Goal: Transaction & Acquisition: Purchase product/service

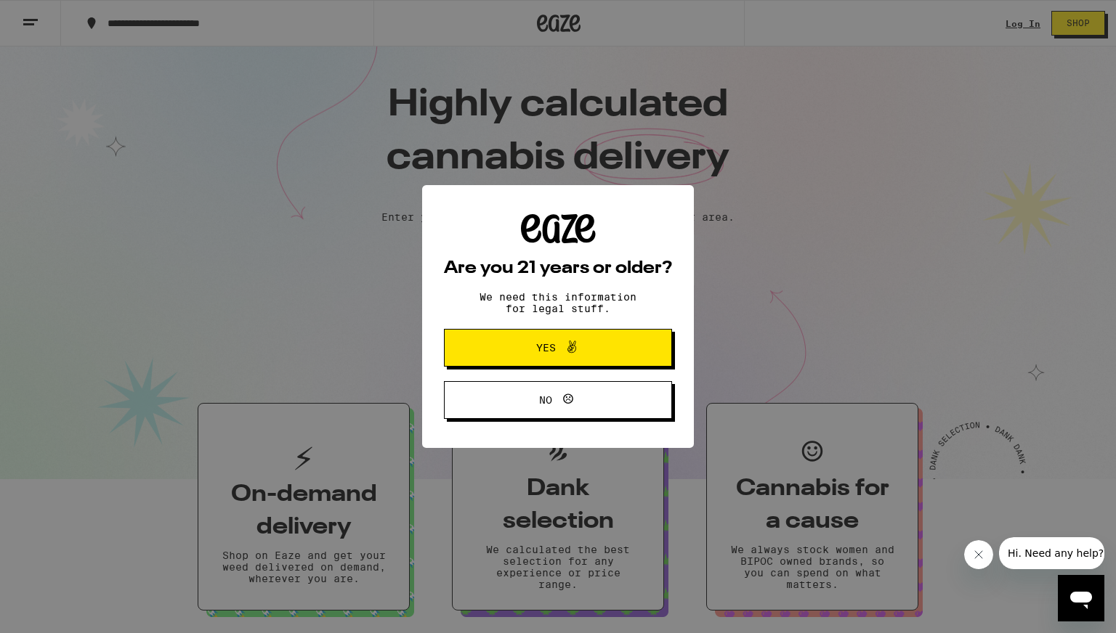
click at [588, 357] on span "Yes" at bounding box center [558, 348] width 110 height 19
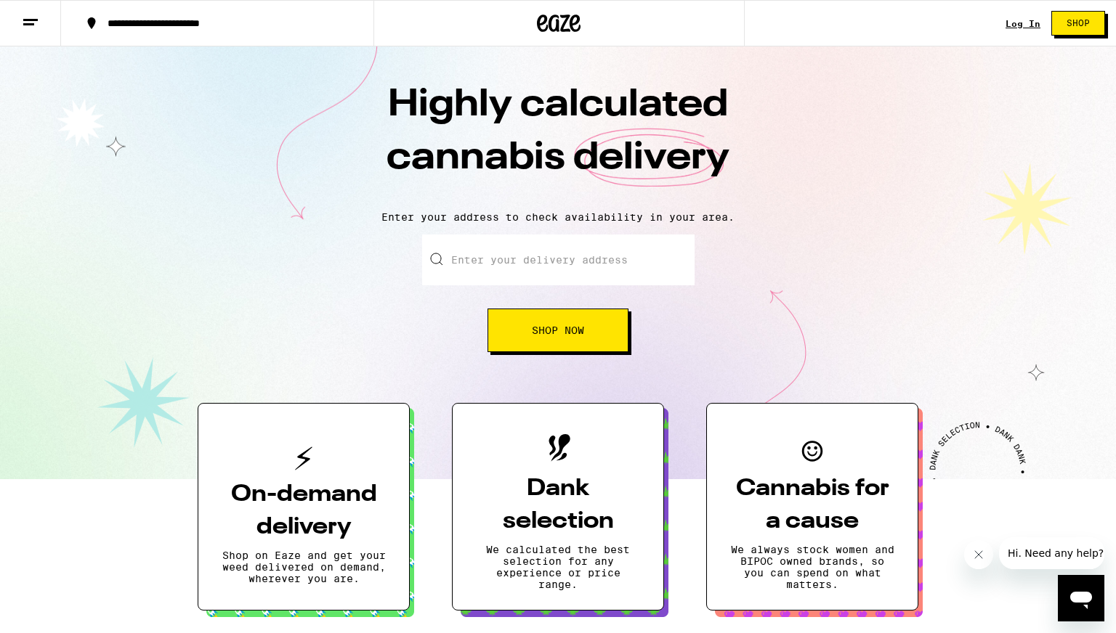
click at [532, 266] on input "Enter your delivery address" at bounding box center [558, 260] width 272 height 51
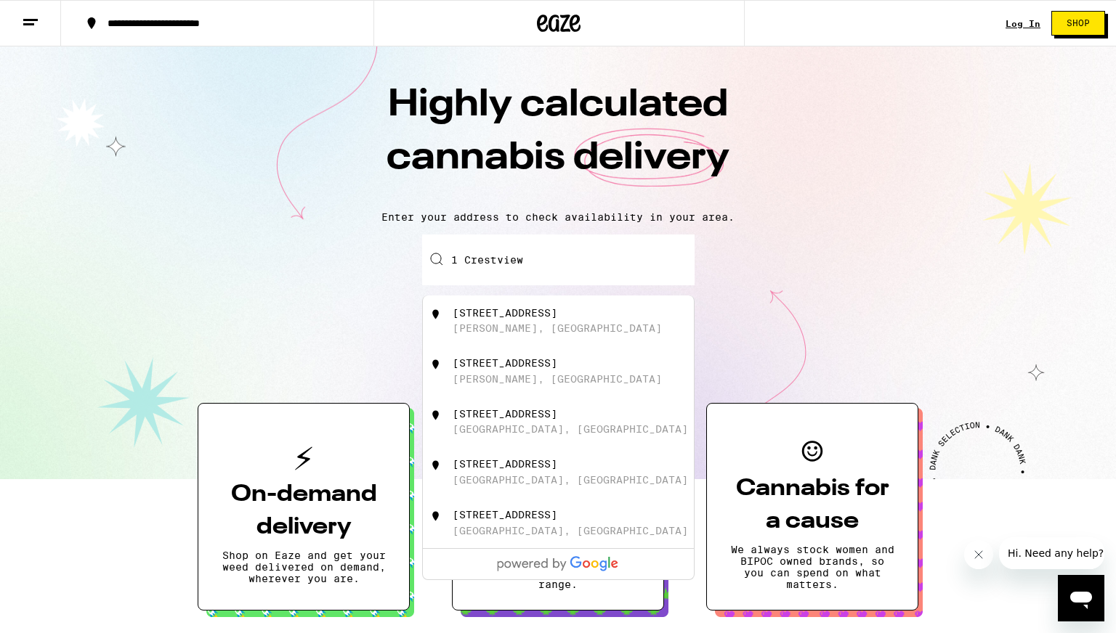
click at [494, 379] on div "[STREET_ADDRESS]" at bounding box center [582, 371] width 259 height 28
type input "[STREET_ADDRESS]"
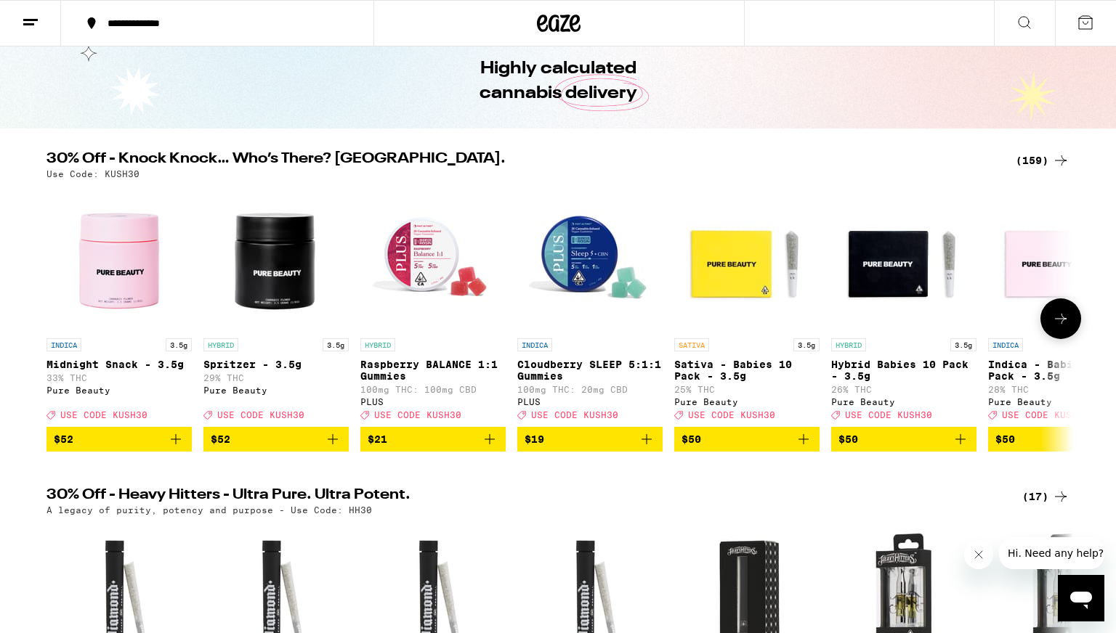
scroll to position [62, 0]
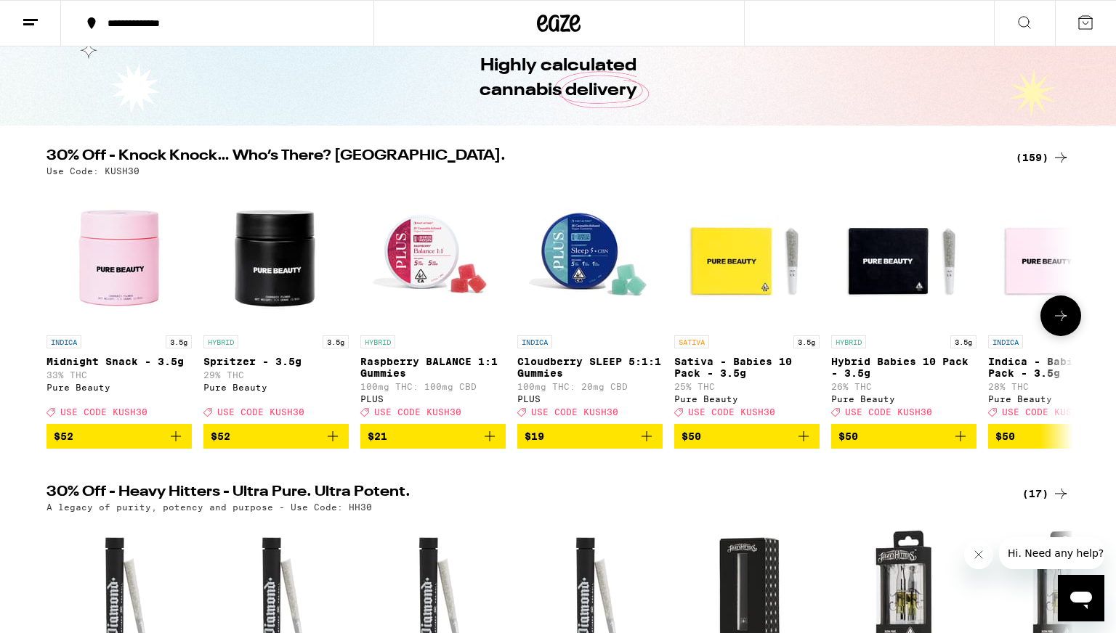
click at [641, 445] on icon "Add to bag" at bounding box center [646, 436] width 17 height 17
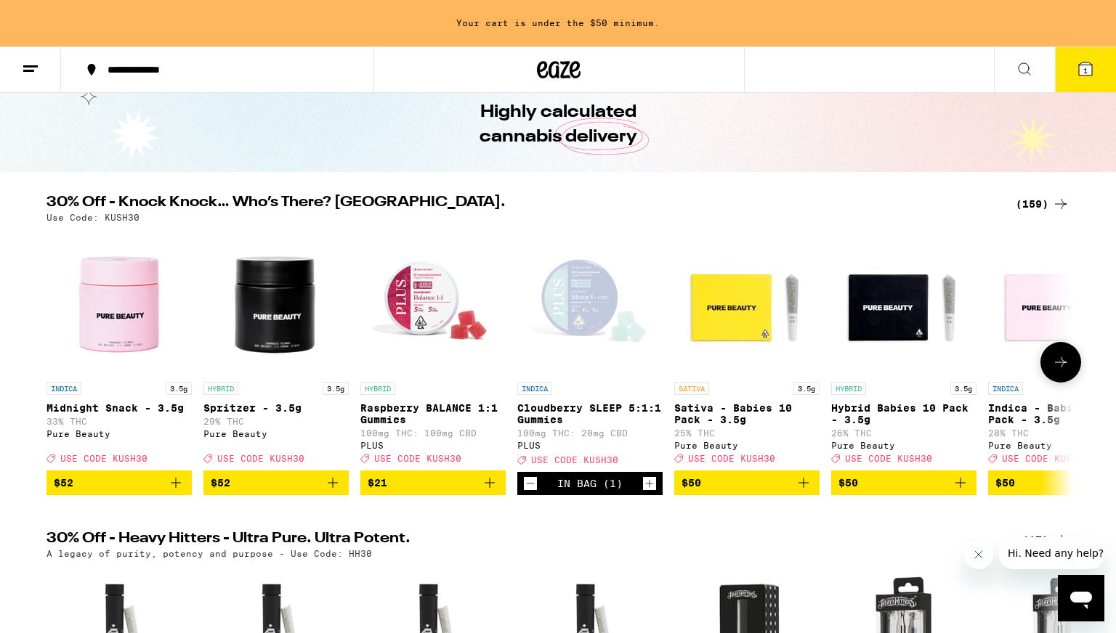
scroll to position [108, 0]
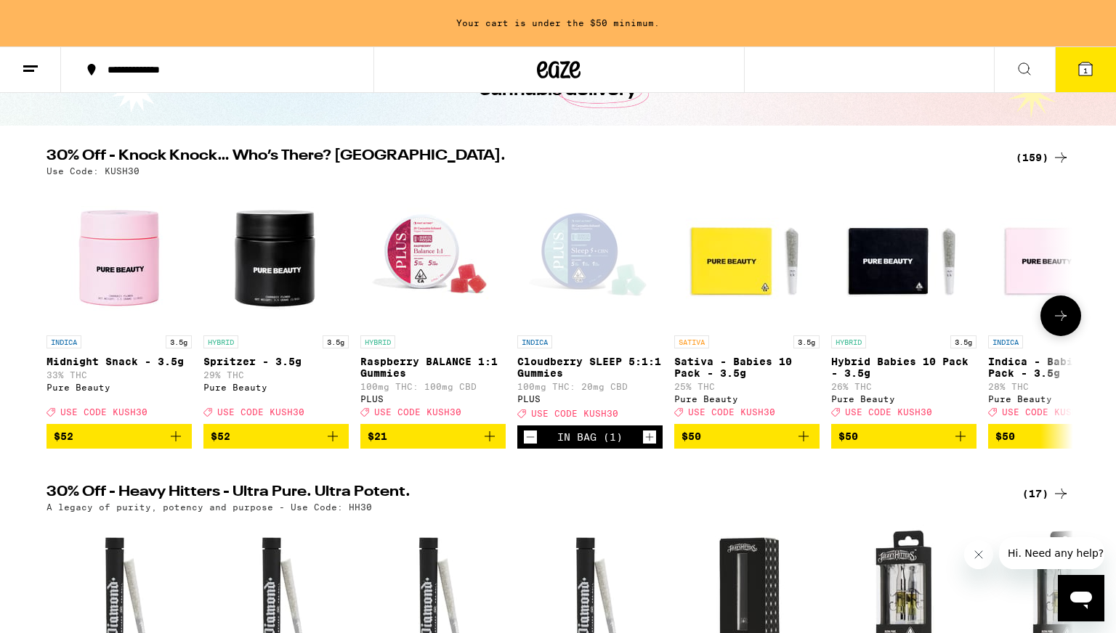
click at [490, 445] on icon "Add to bag" at bounding box center [489, 436] width 17 height 17
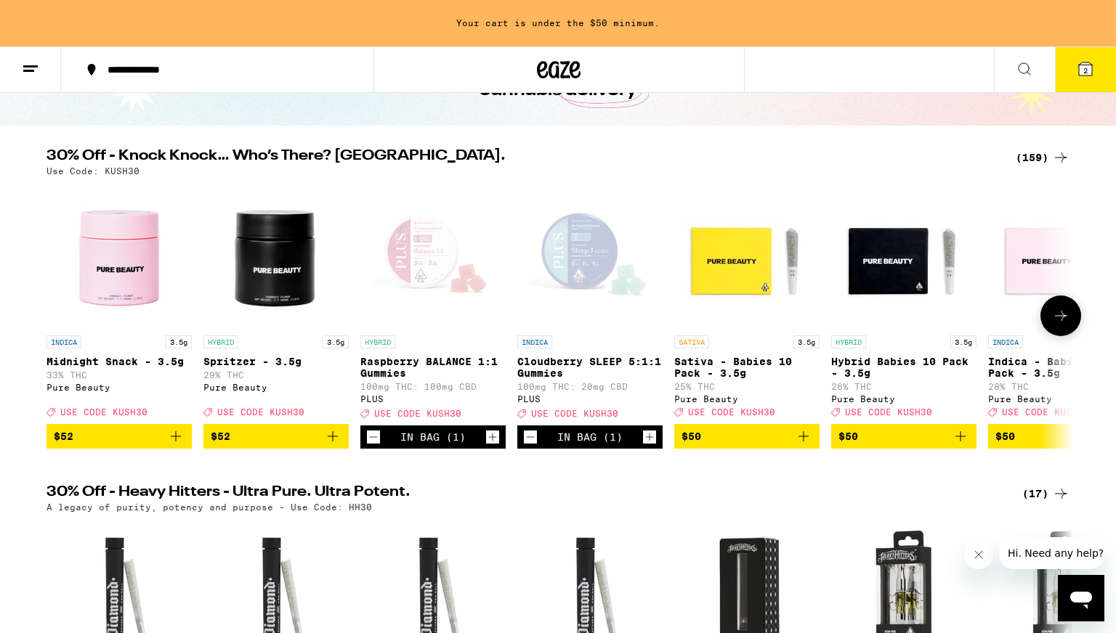
click at [649, 442] on icon "Increment" at bounding box center [650, 438] width 8 height 8
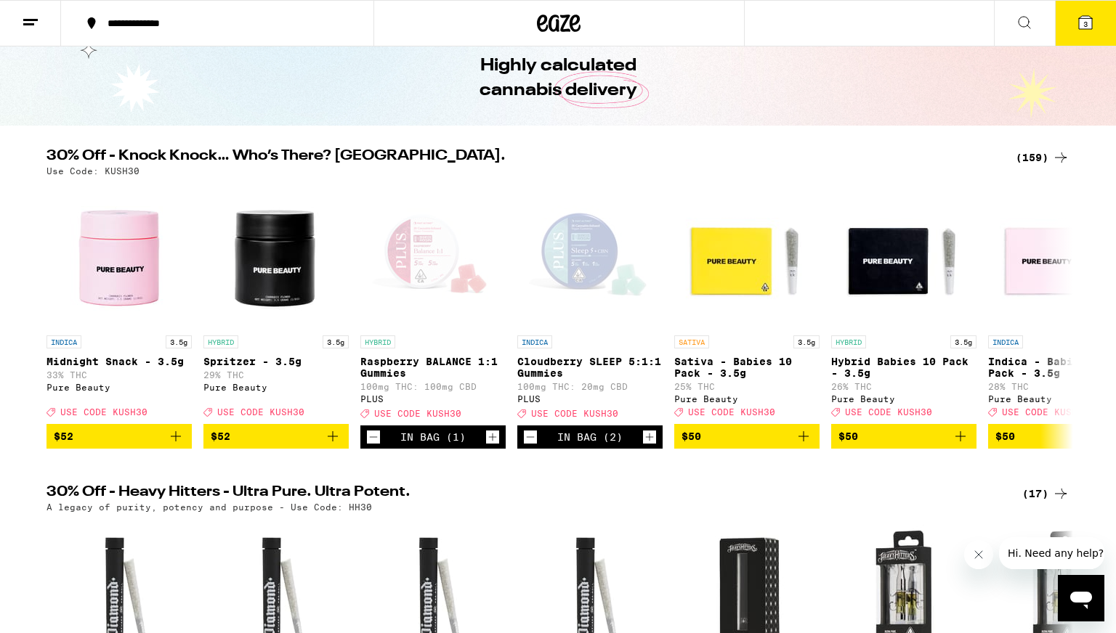
click at [1087, 22] on span "3" at bounding box center [1085, 24] width 4 height 9
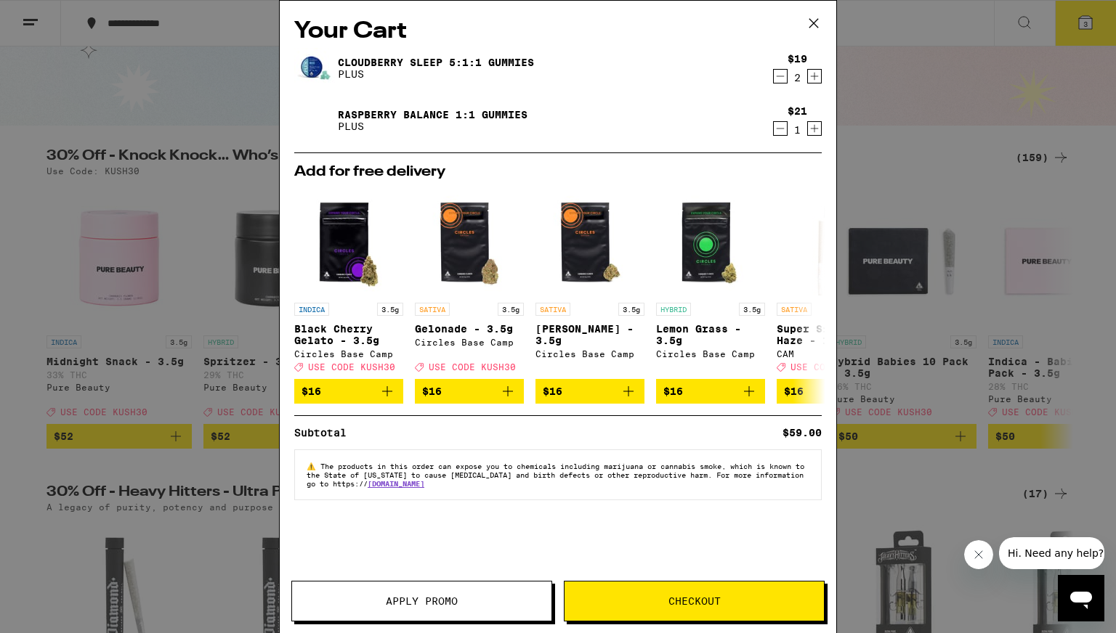
click at [730, 598] on span "Checkout" at bounding box center [693, 601] width 259 height 10
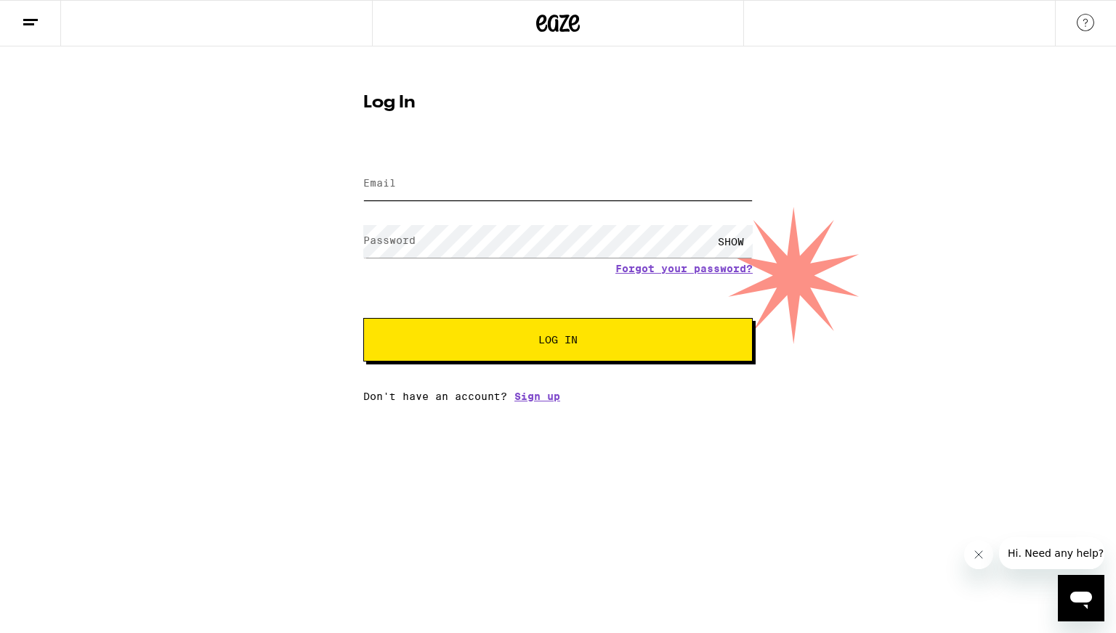
type input "[EMAIL_ADDRESS][DOMAIN_NAME]"
click at [538, 350] on button "Log In" at bounding box center [557, 340] width 389 height 44
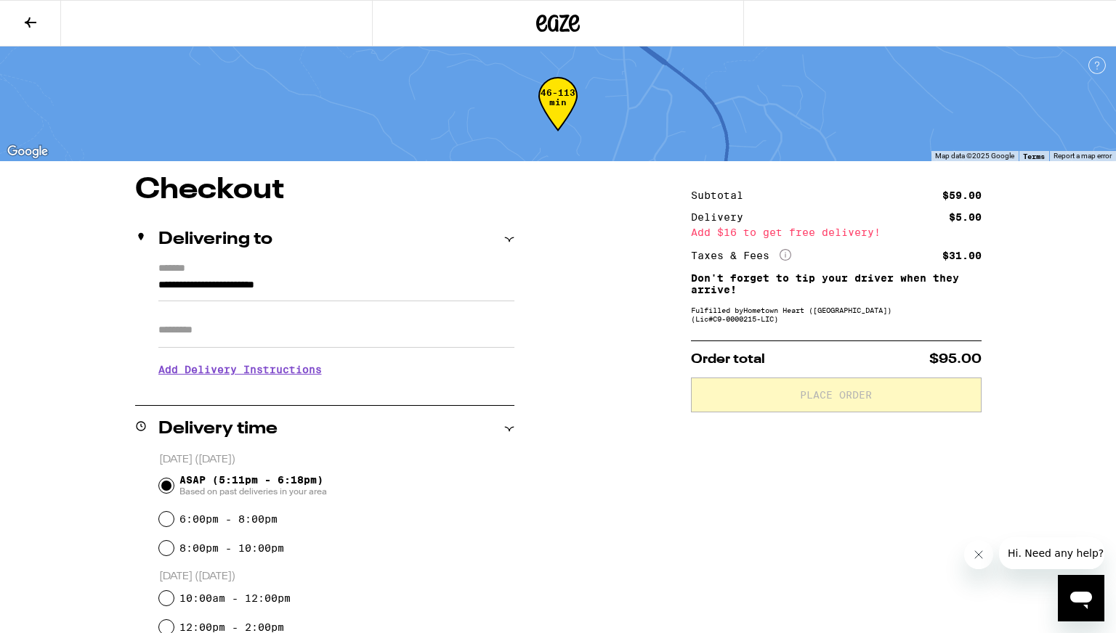
click at [551, 20] on icon at bounding box center [558, 23] width 44 height 26
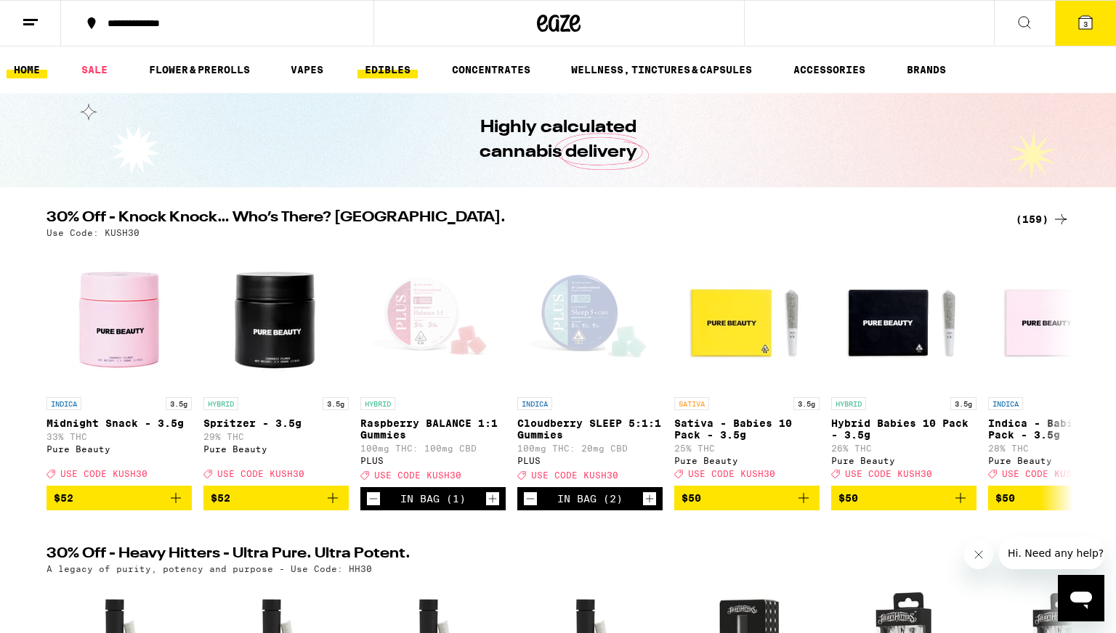
click at [393, 68] on link "EDIBLES" at bounding box center [387, 69] width 60 height 17
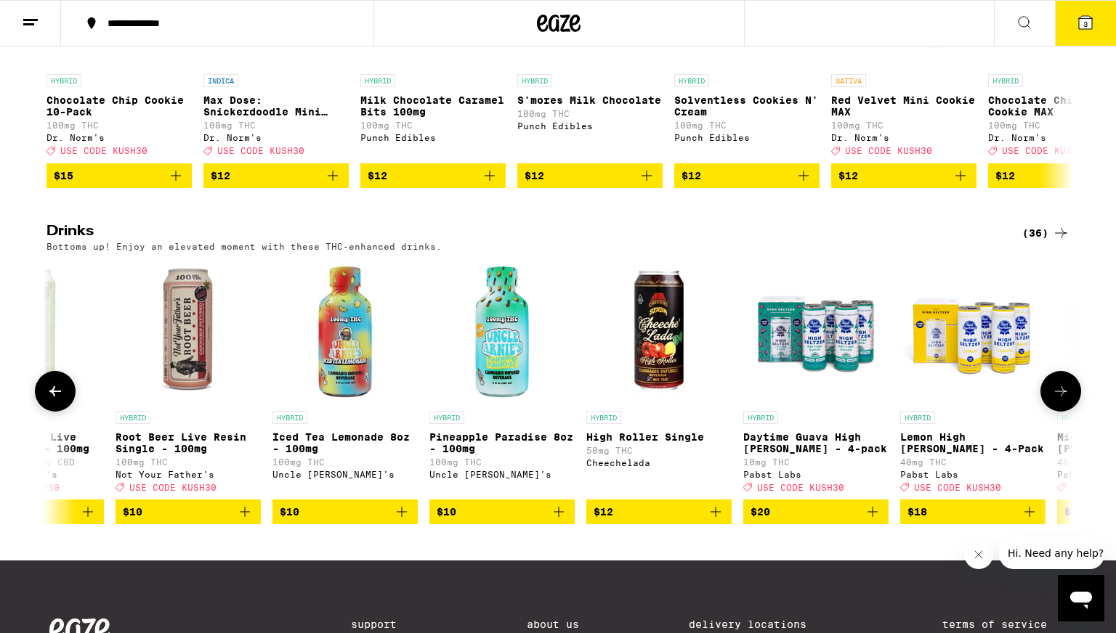
scroll to position [0, 3995]
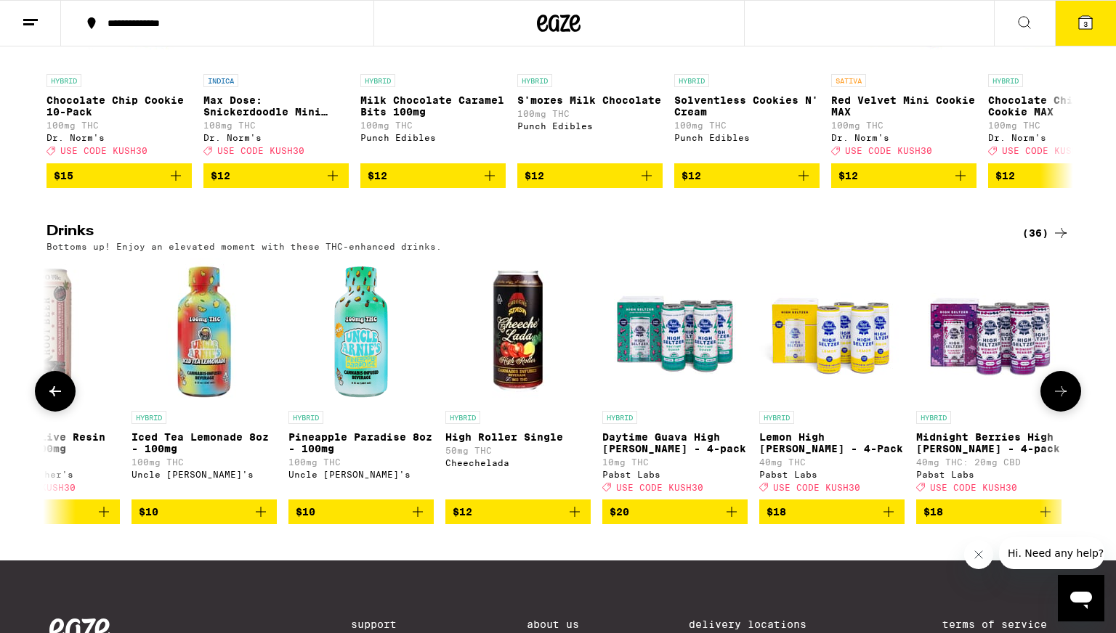
click at [732, 521] on icon "Add to bag" at bounding box center [731, 511] width 17 height 17
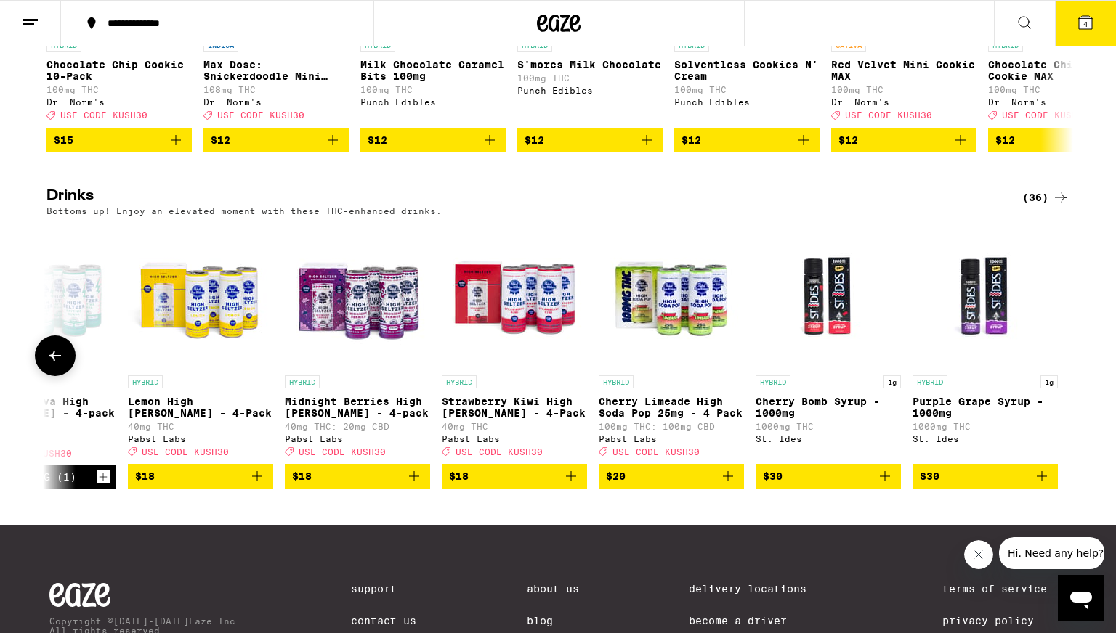
scroll to position [690, 0]
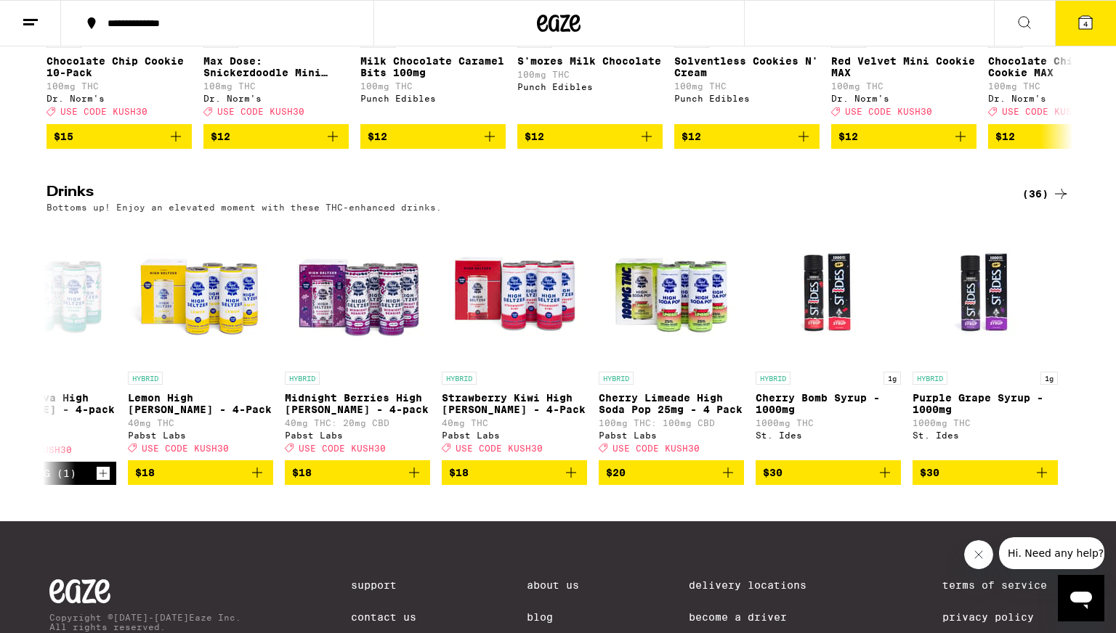
click at [1090, 25] on icon at bounding box center [1085, 22] width 13 height 13
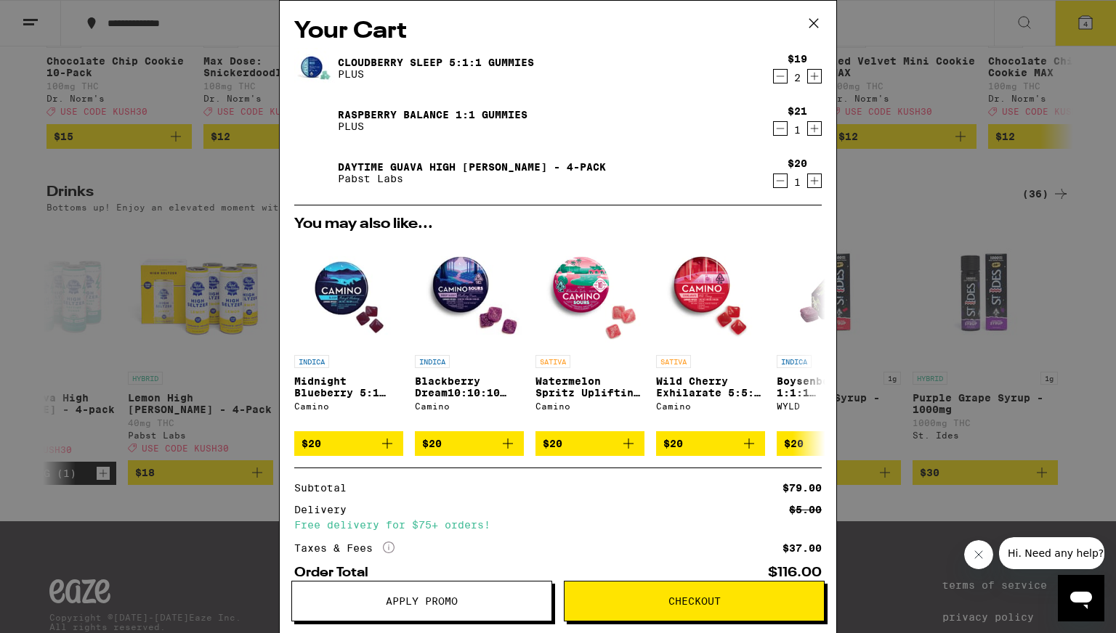
click at [731, 595] on button "Checkout" at bounding box center [694, 601] width 261 height 41
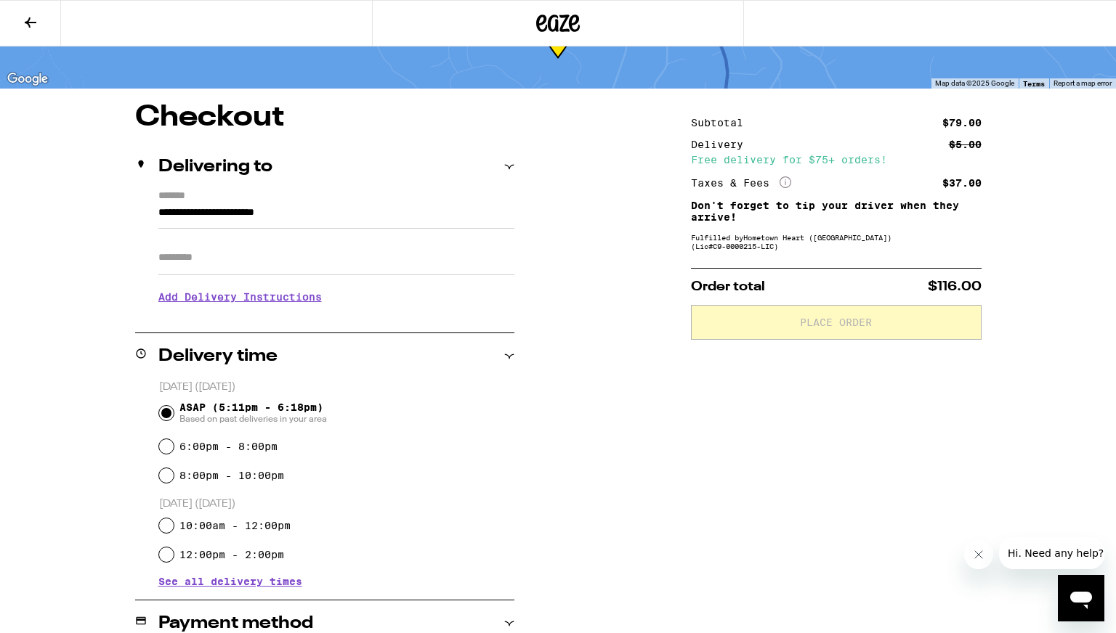
scroll to position [77, 0]
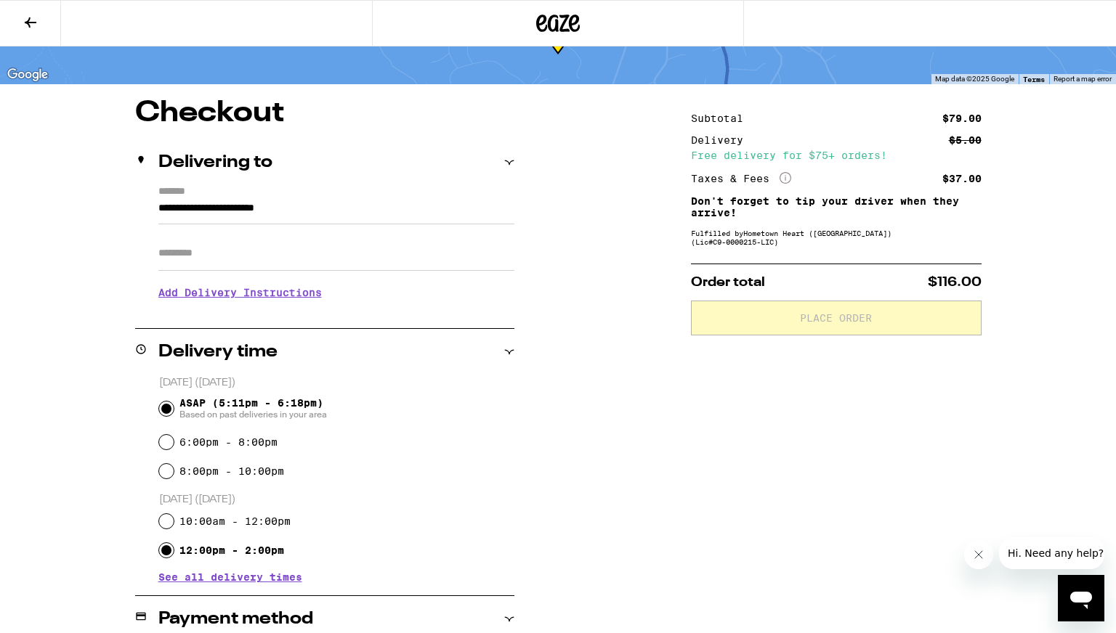
click at [164, 555] on input "12:00pm - 2:00pm" at bounding box center [166, 550] width 15 height 15
radio input "true"
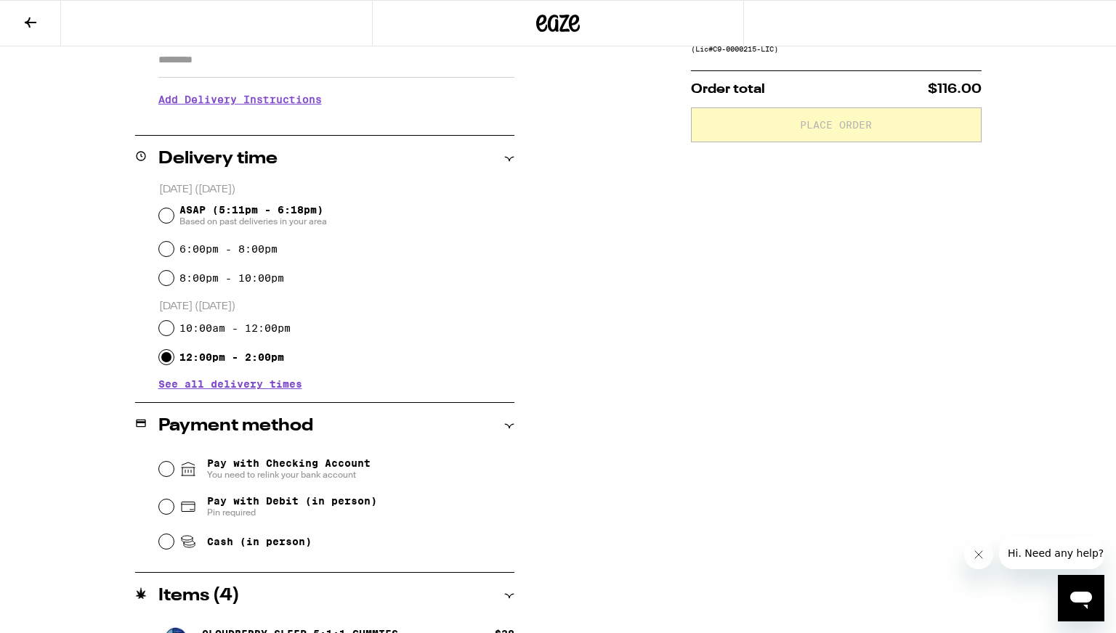
scroll to position [290, 0]
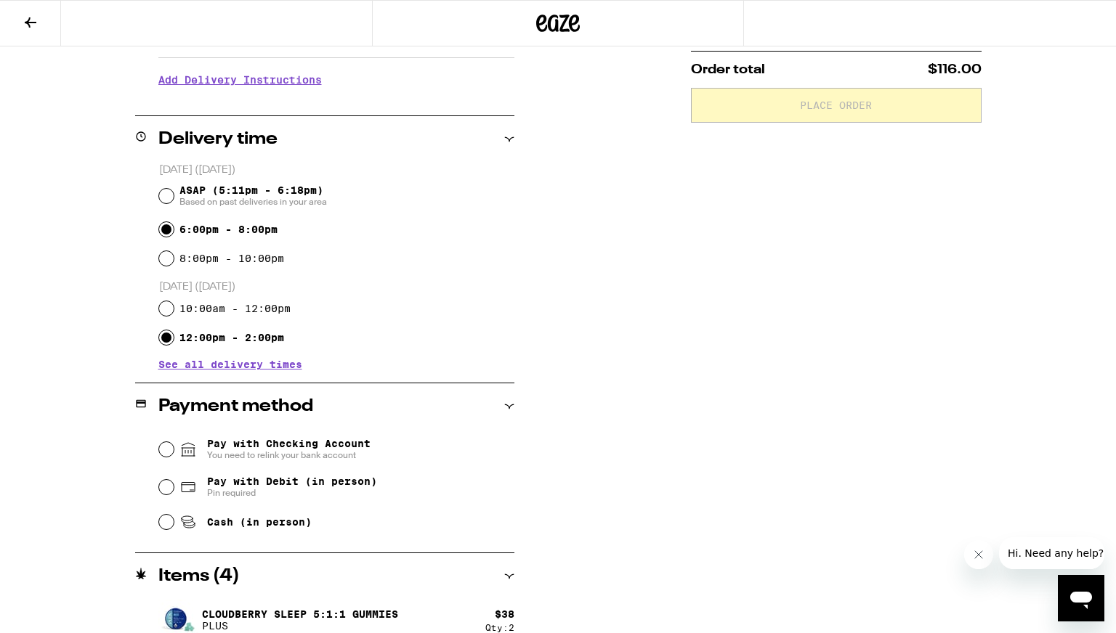
click at [169, 230] on input "6:00pm - 8:00pm" at bounding box center [166, 229] width 15 height 15
radio input "true"
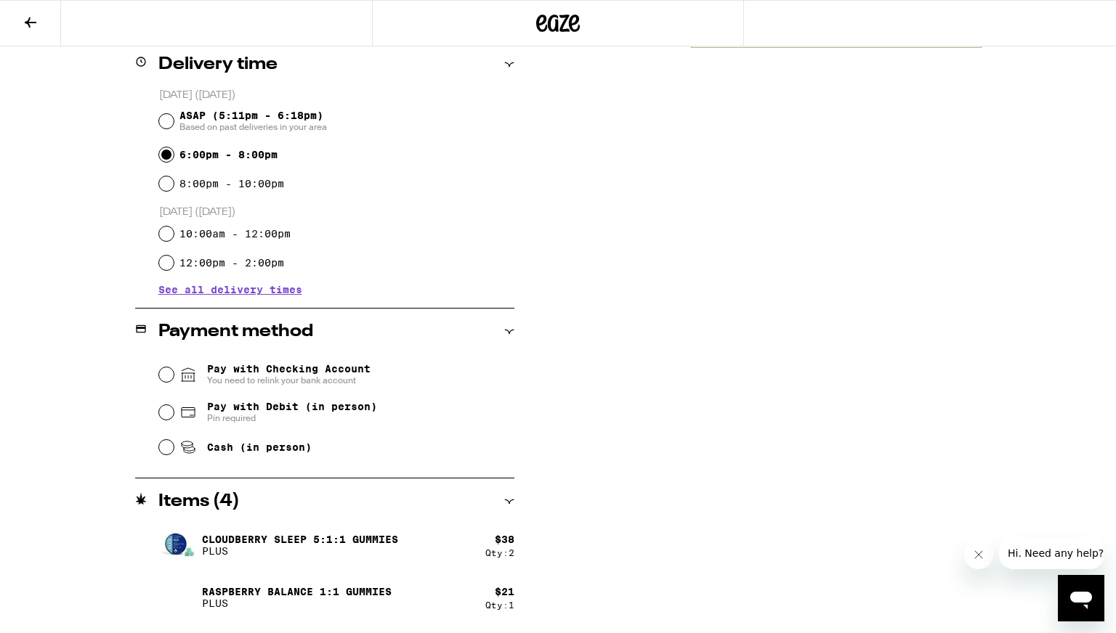
scroll to position [367, 0]
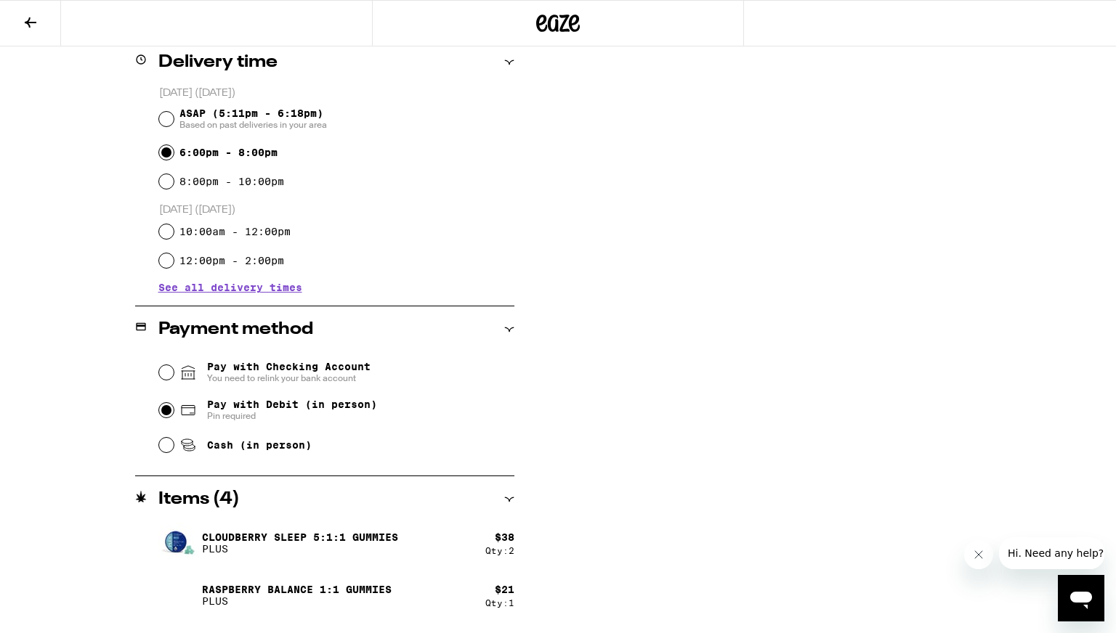
click at [169, 410] on input "Pay with Debit (in person) Pin required" at bounding box center [166, 410] width 15 height 15
radio input "true"
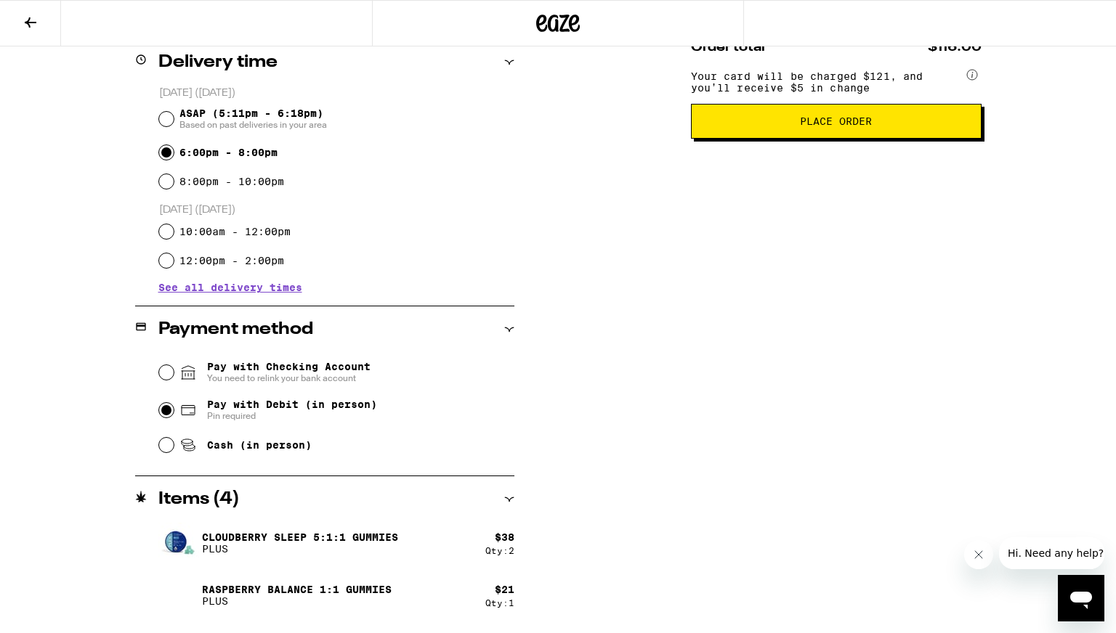
click at [840, 137] on button "Place Order" at bounding box center [836, 121] width 291 height 35
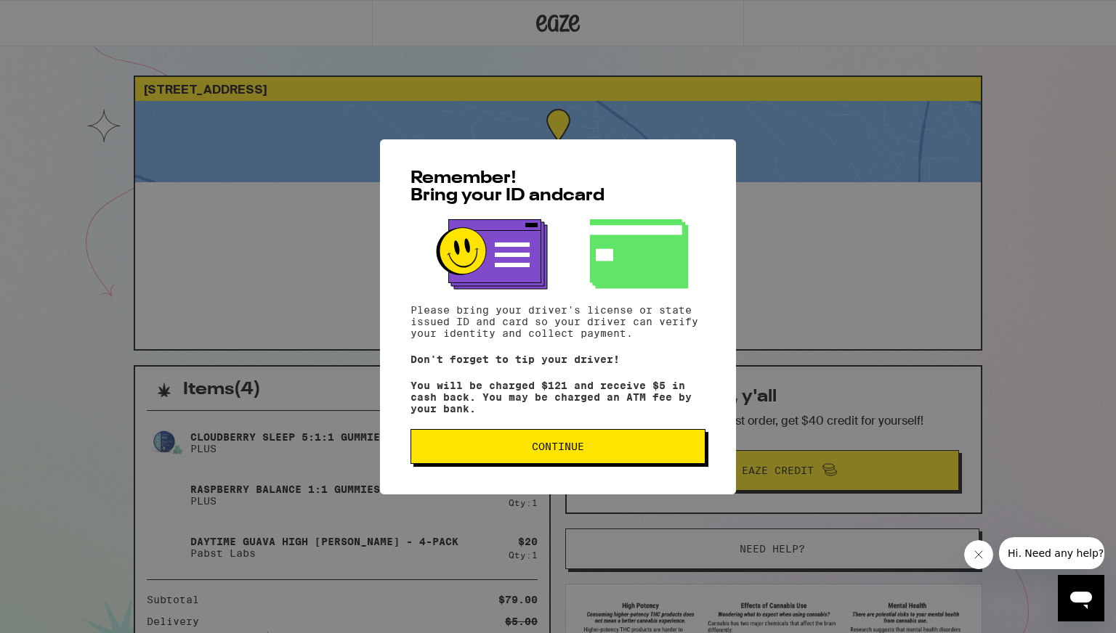
click at [653, 452] on span "Continue" at bounding box center [558, 447] width 270 height 10
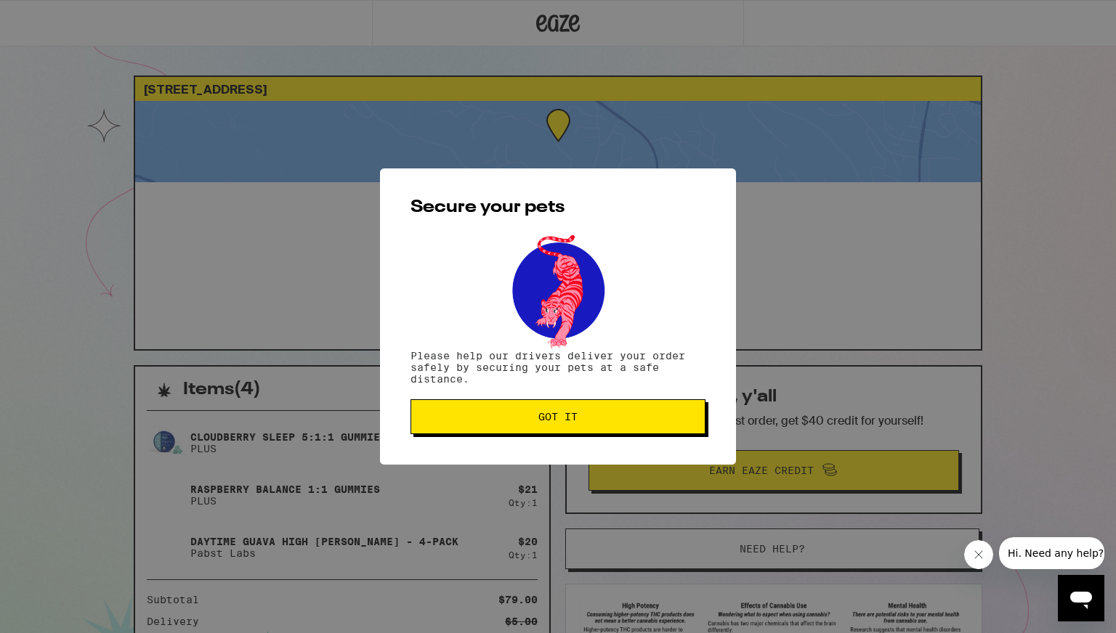
click at [578, 430] on button "Got it" at bounding box center [557, 417] width 295 height 35
